Goal: Navigation & Orientation: Understand site structure

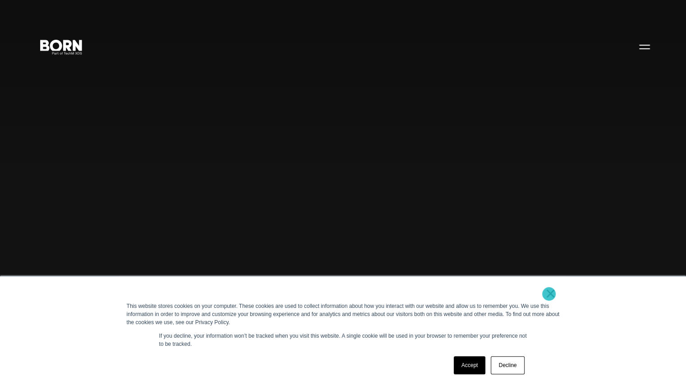
click at [549, 294] on link "×" at bounding box center [550, 293] width 11 height 8
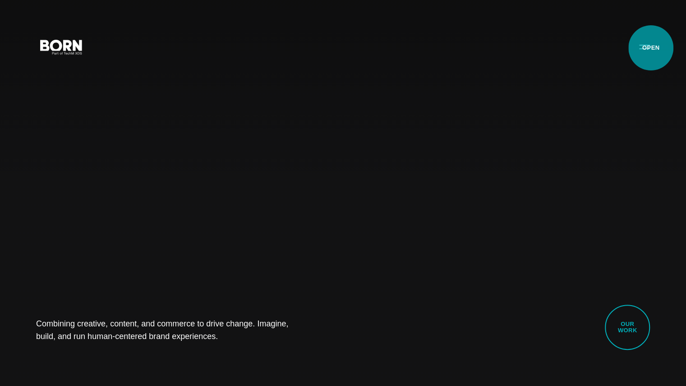
click at [651, 48] on button "Primary Menu" at bounding box center [645, 46] width 22 height 19
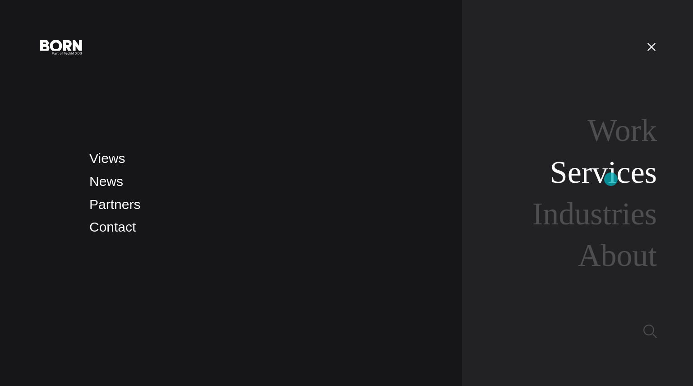
click at [609, 184] on link "Services" at bounding box center [603, 172] width 107 height 35
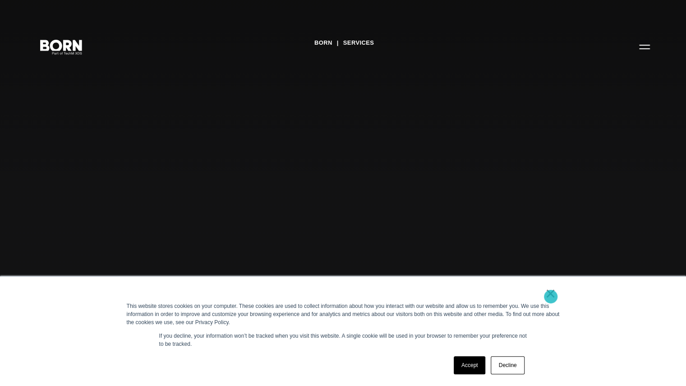
click at [551, 296] on link "×" at bounding box center [550, 293] width 11 height 8
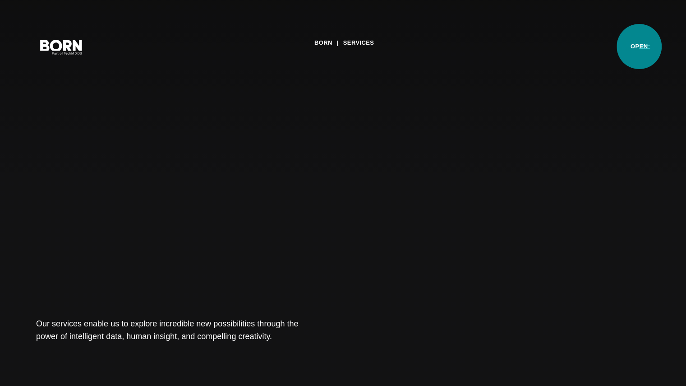
click at [638, 46] on button "Primary Menu" at bounding box center [645, 46] width 22 height 19
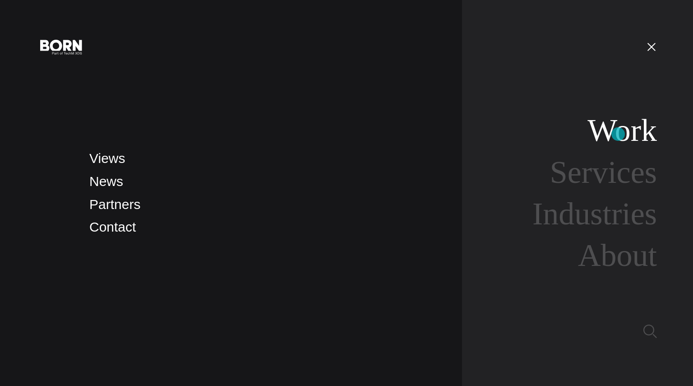
click at [618, 134] on link "Work" at bounding box center [621, 130] width 69 height 35
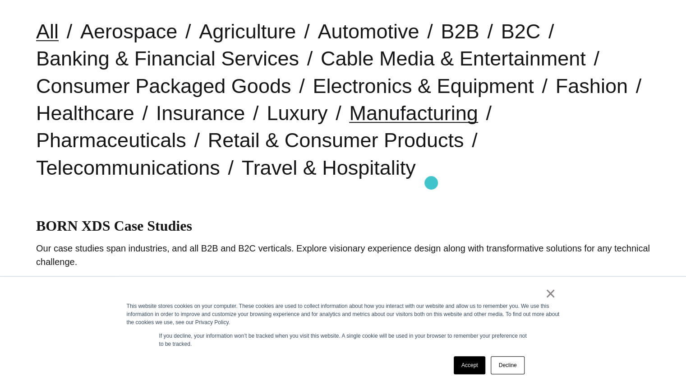
scroll to position [271, 0]
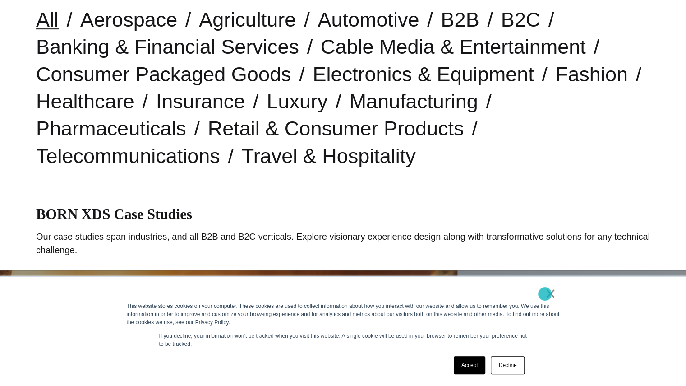
click at [545, 294] on link "×" at bounding box center [550, 293] width 11 height 8
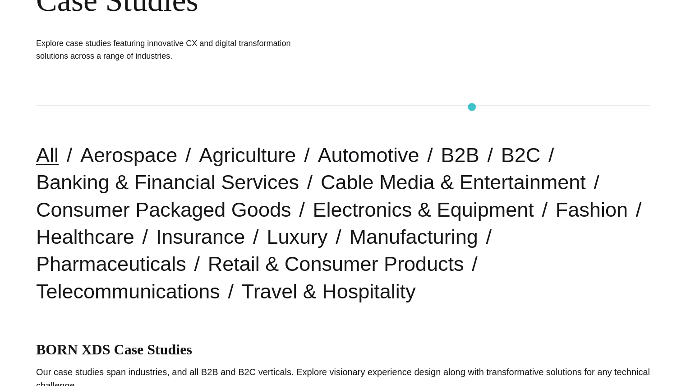
scroll to position [0, 0]
